Goal: Task Accomplishment & Management: Use online tool/utility

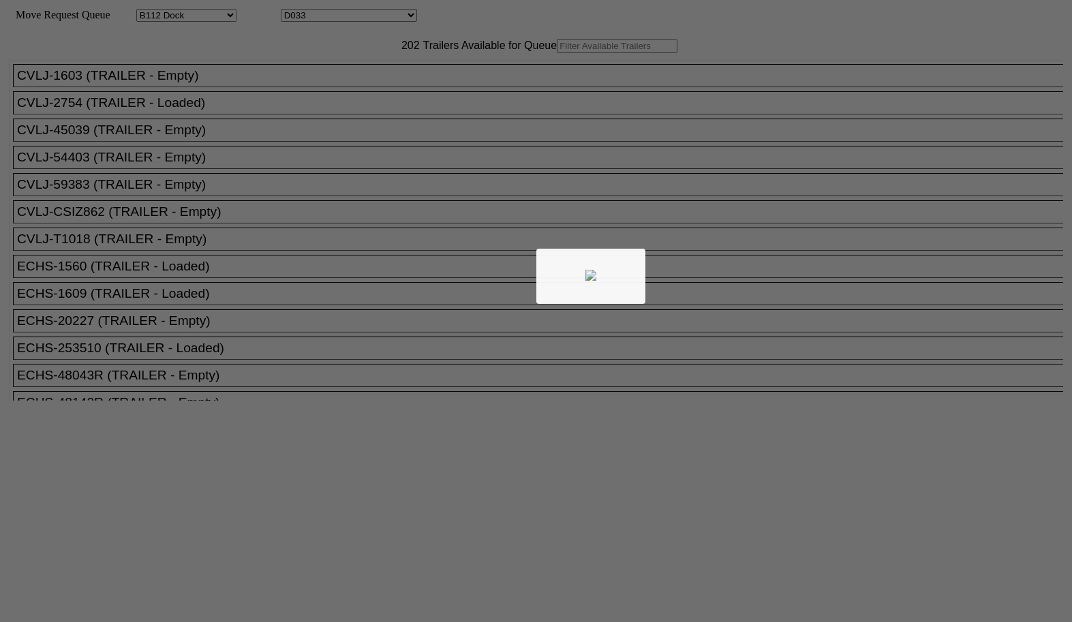
select select "121"
select select "3279"
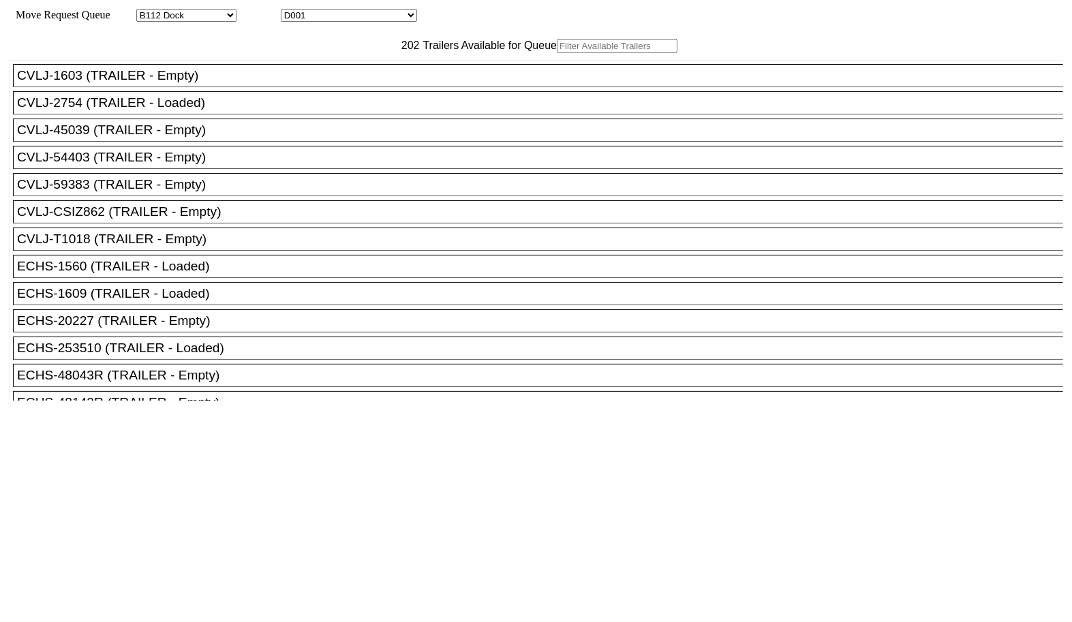
click at [557, 53] on input "text" at bounding box center [617, 46] width 121 height 14
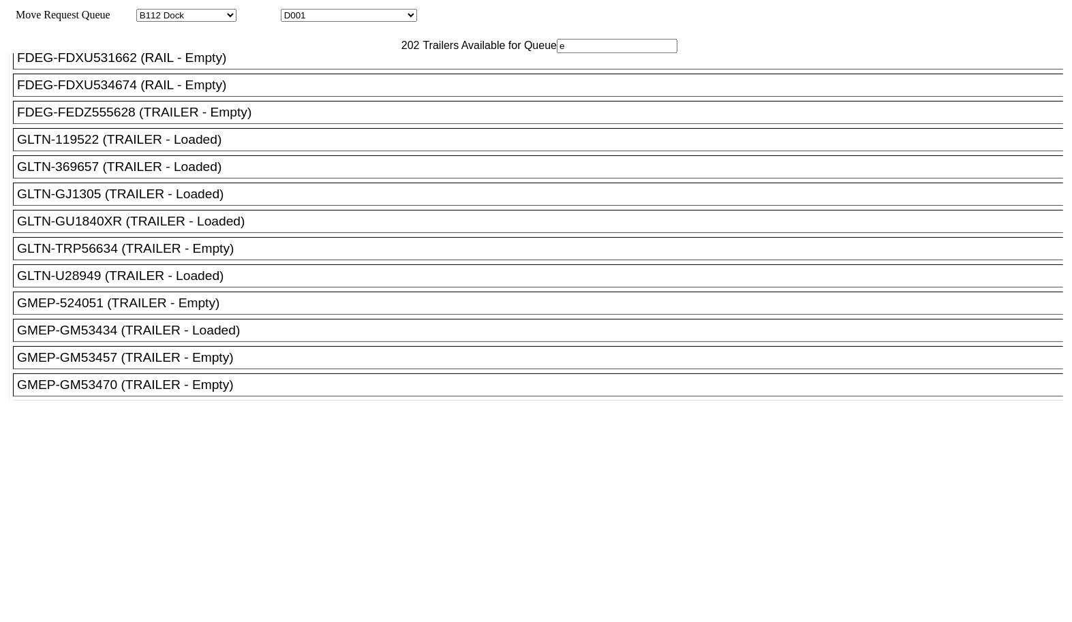
scroll to position [636, 0]
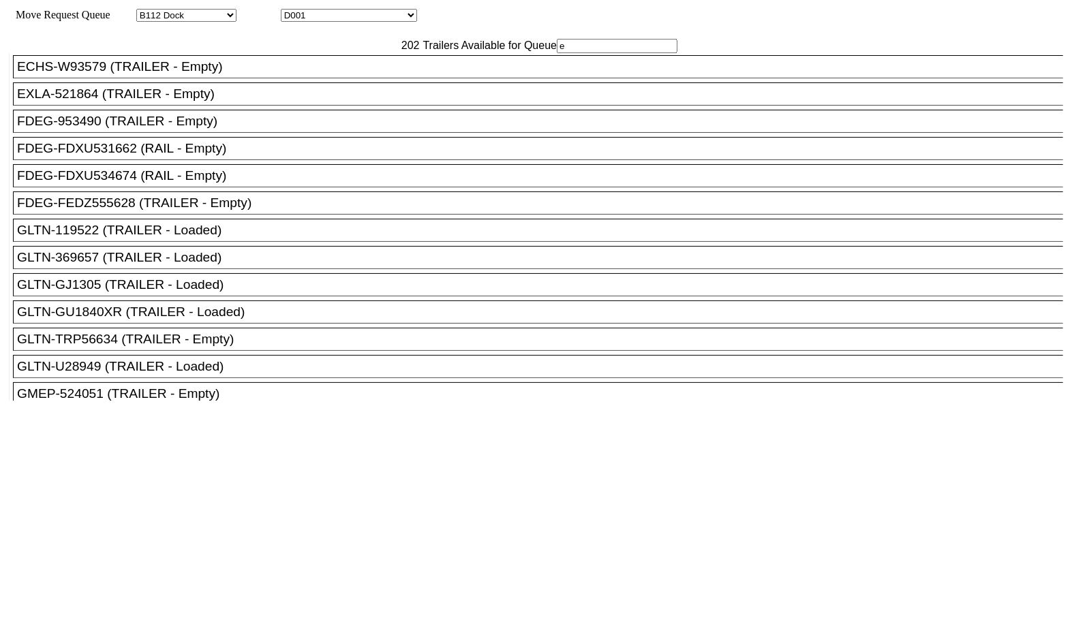
type input "e"
click at [258, 102] on div "EXLA-521864 (TRAILER - Empty)" at bounding box center [544, 94] width 1055 height 15
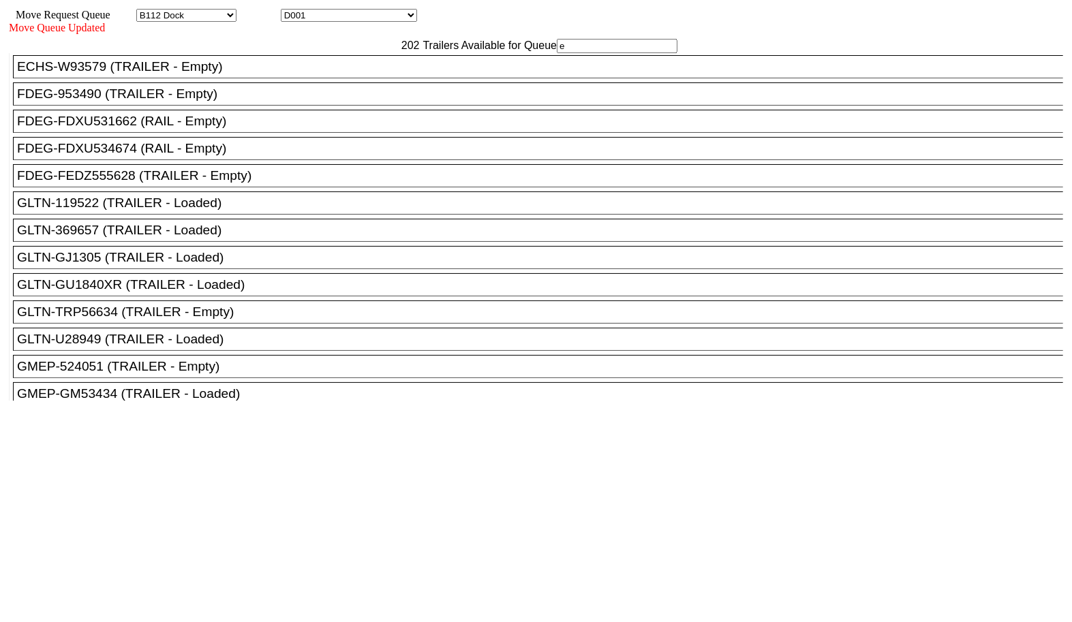
click at [916, 462] on div "202 Trailers Available for Queue e CVLJ-1603 (TRAILER - Empty) CVLJ-2754 (TRAIL…" at bounding box center [536, 288] width 1055 height 498
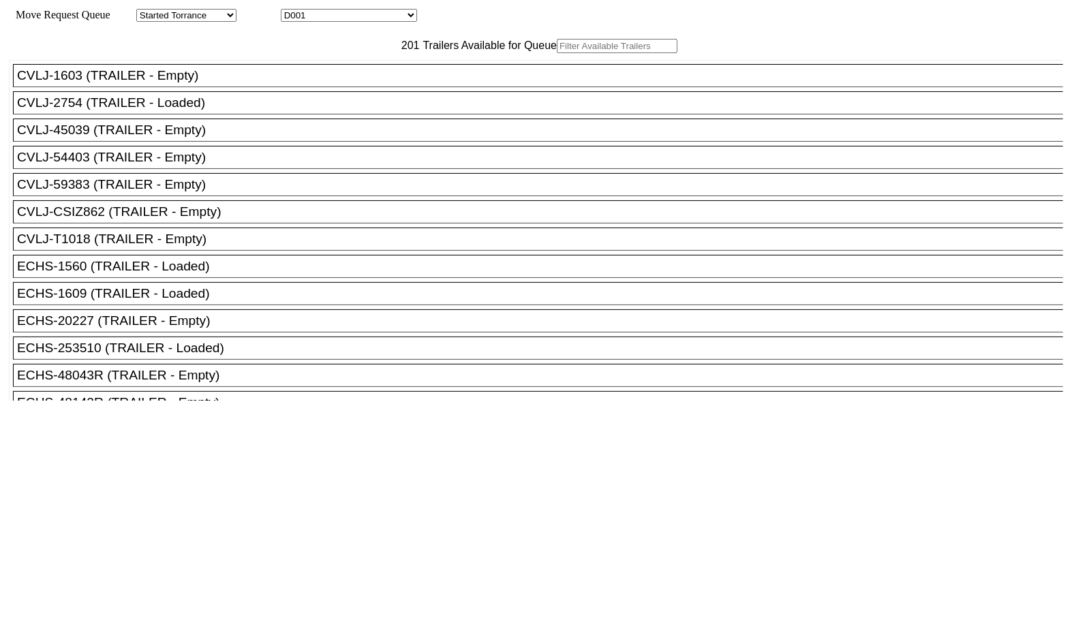
click at [557, 53] on input "text" at bounding box center [617, 46] width 121 height 14
paste input "T1018"
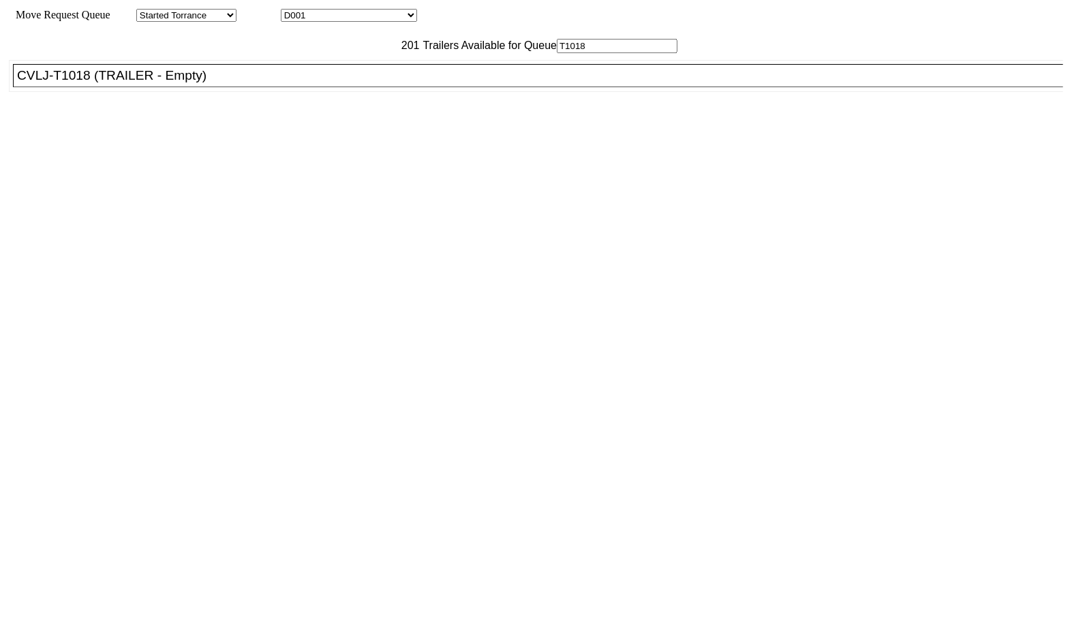
type input "T1018"
click at [298, 83] on div "CVLJ-T1018 (TRAILER - Empty)" at bounding box center [544, 75] width 1055 height 15
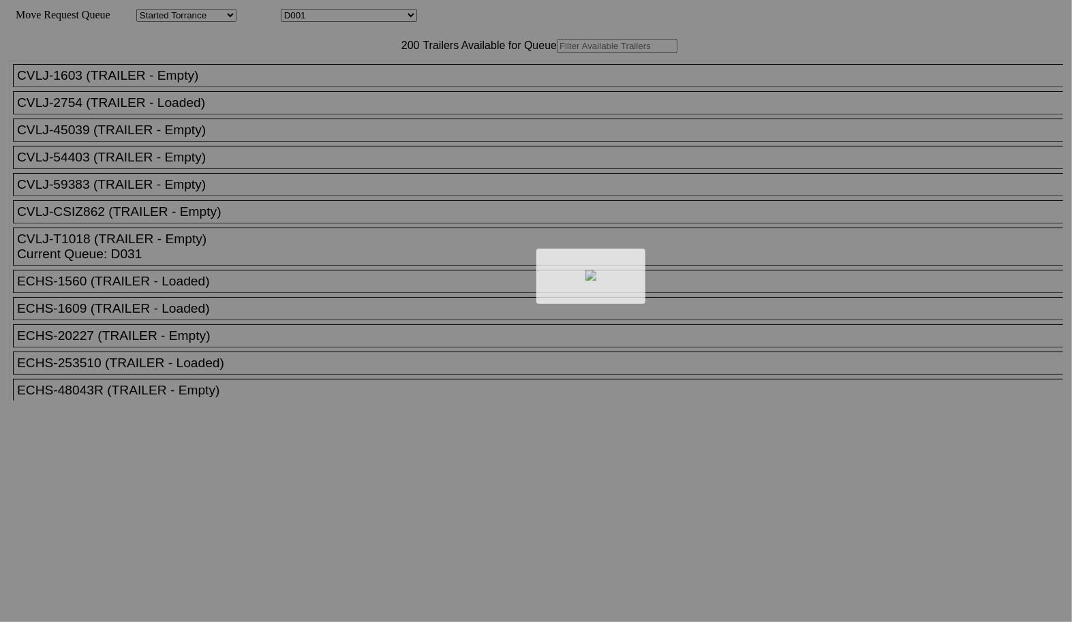
click at [325, 74] on div at bounding box center [536, 311] width 1072 height 622
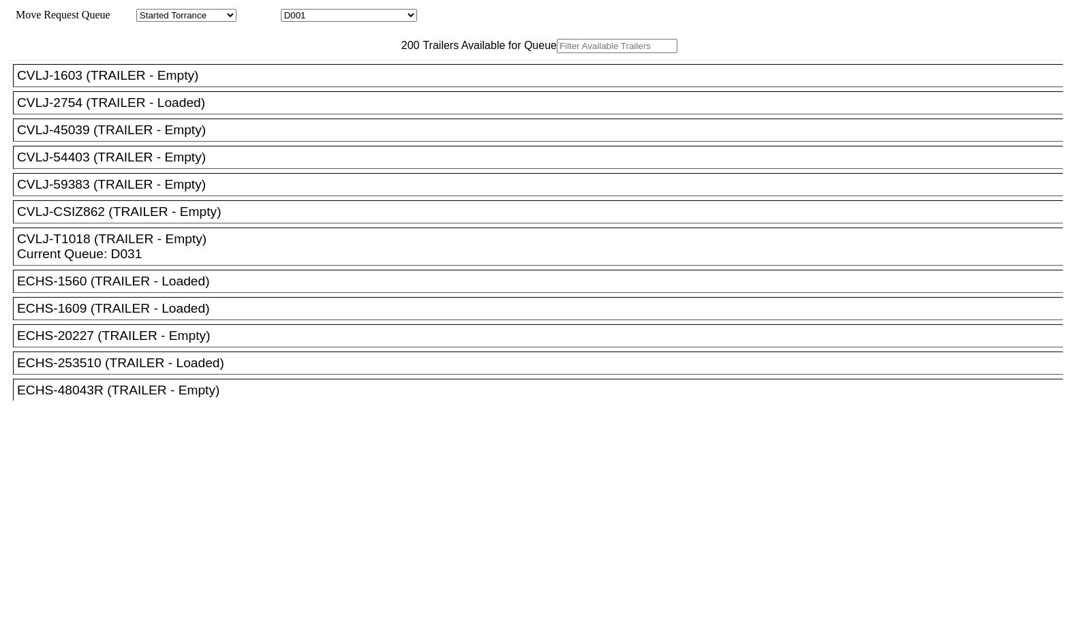
click at [557, 53] on input "text" at bounding box center [617, 46] width 121 height 14
type input "g"
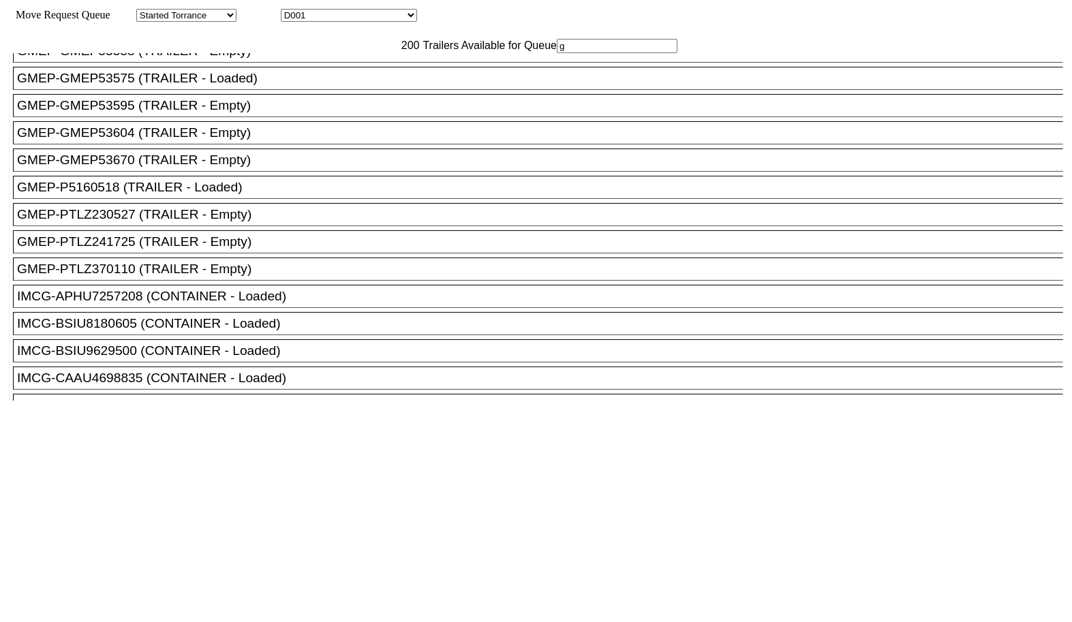
scroll to position [454, 0]
